Goal: Transaction & Acquisition: Purchase product/service

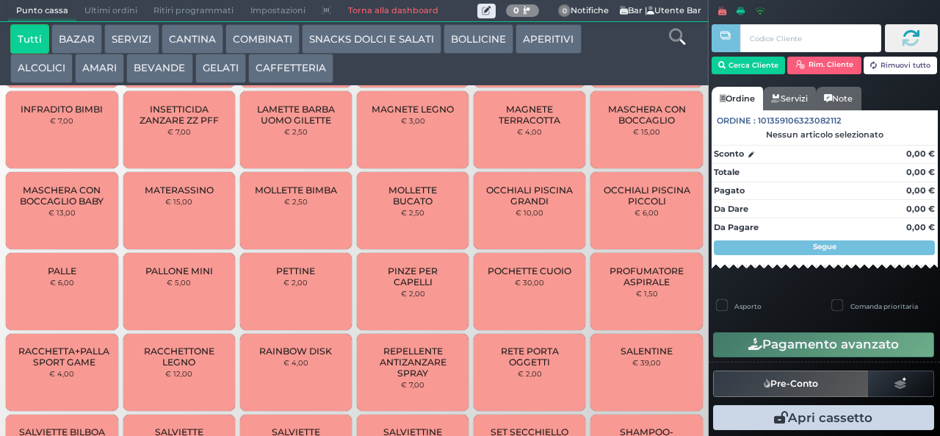
scroll to position [688, 0]
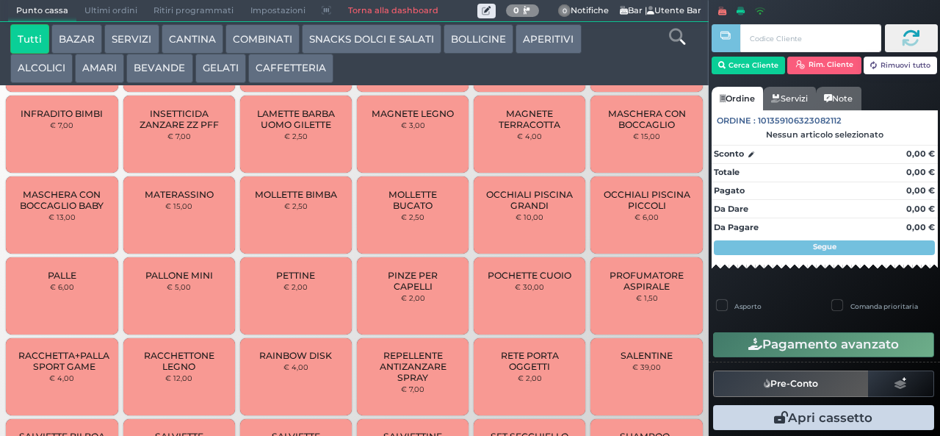
click at [87, 38] on button "BAZAR" at bounding box center [76, 38] width 51 height 29
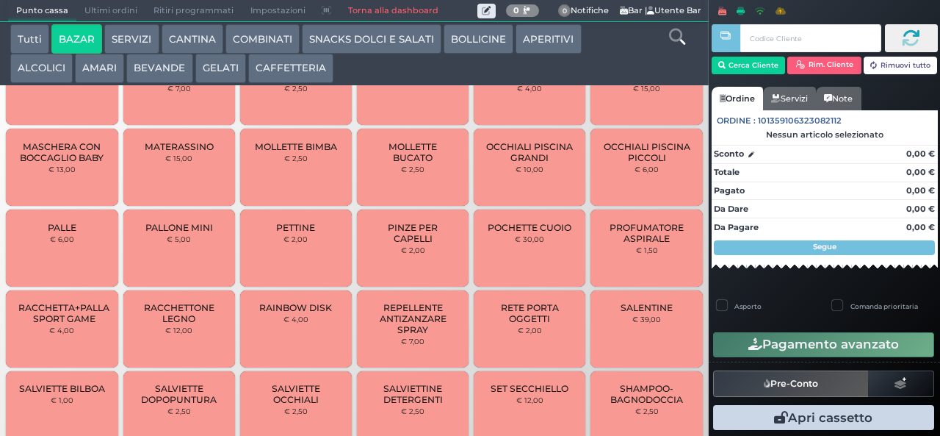
scroll to position [759, 0]
click at [51, 24] on button "BAZAR" at bounding box center [76, 38] width 51 height 29
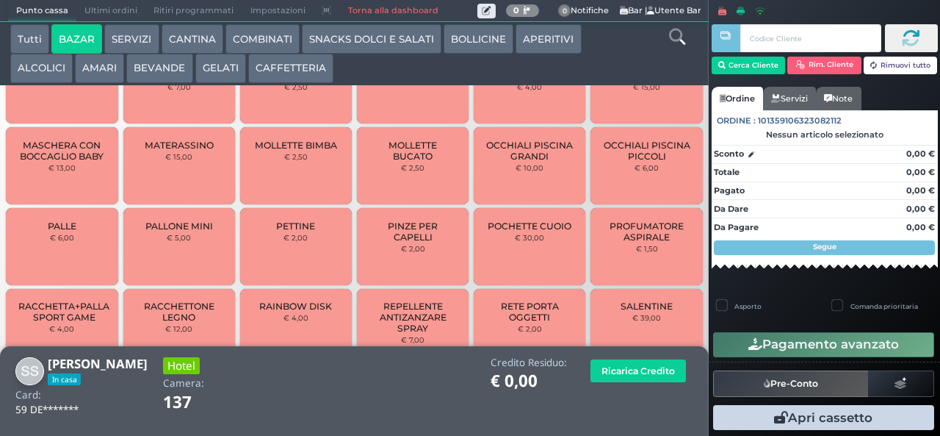
click at [195, 318] on span "RACCHETTONE LEGNO" at bounding box center [178, 311] width 87 height 22
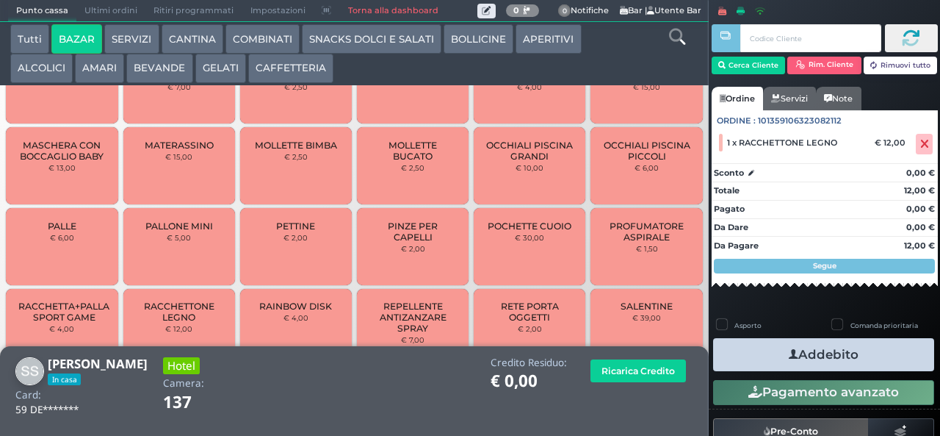
click at [857, 358] on button "Addebito" at bounding box center [823, 354] width 221 height 33
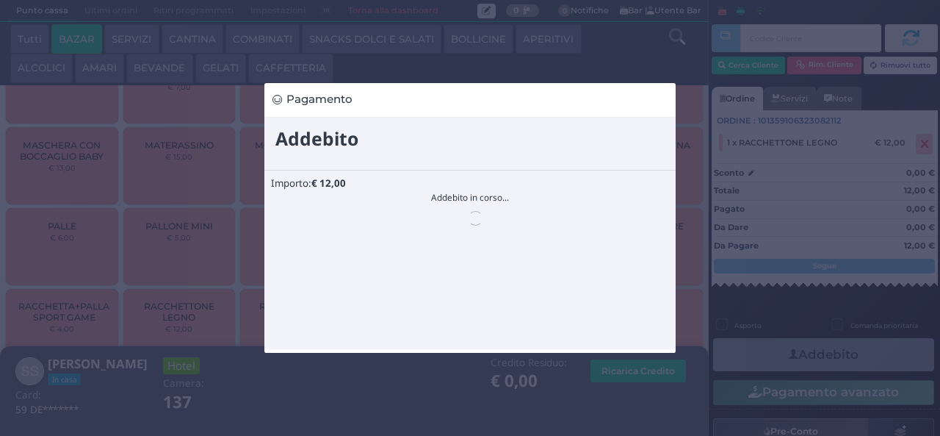
scroll to position [0, 0]
